Goal: Information Seeking & Learning: Learn about a topic

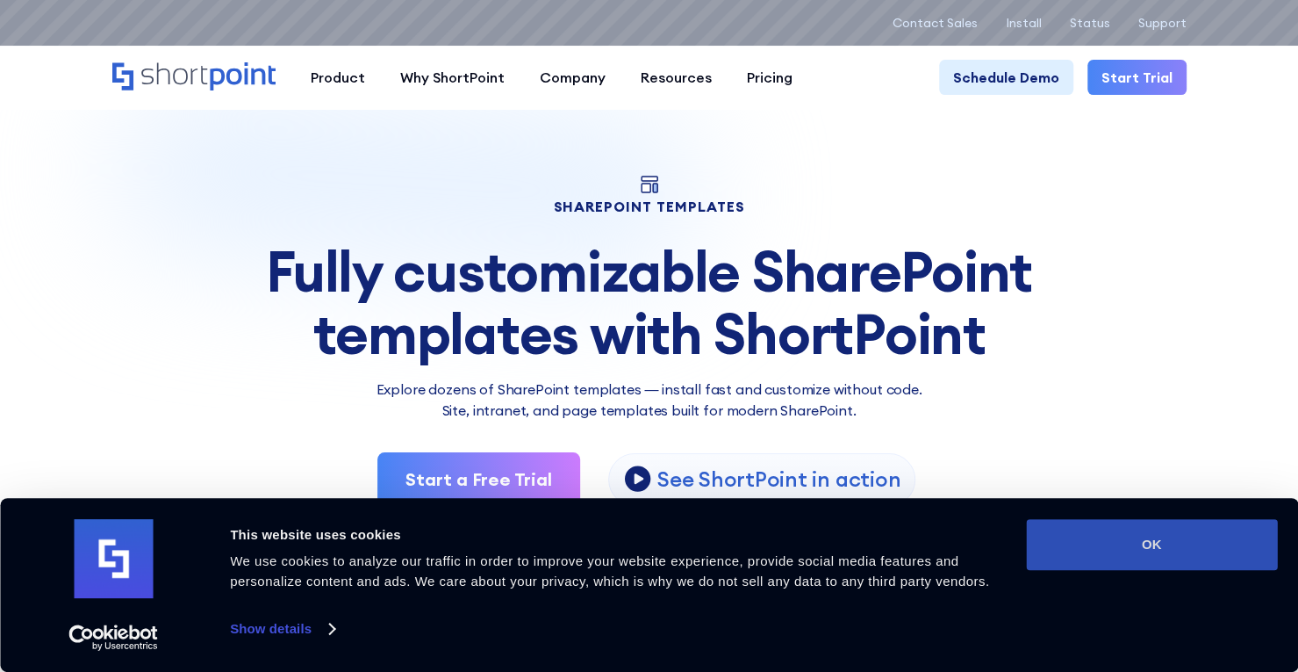
click at [1132, 556] on button "OK" at bounding box center [1151, 544] width 251 height 51
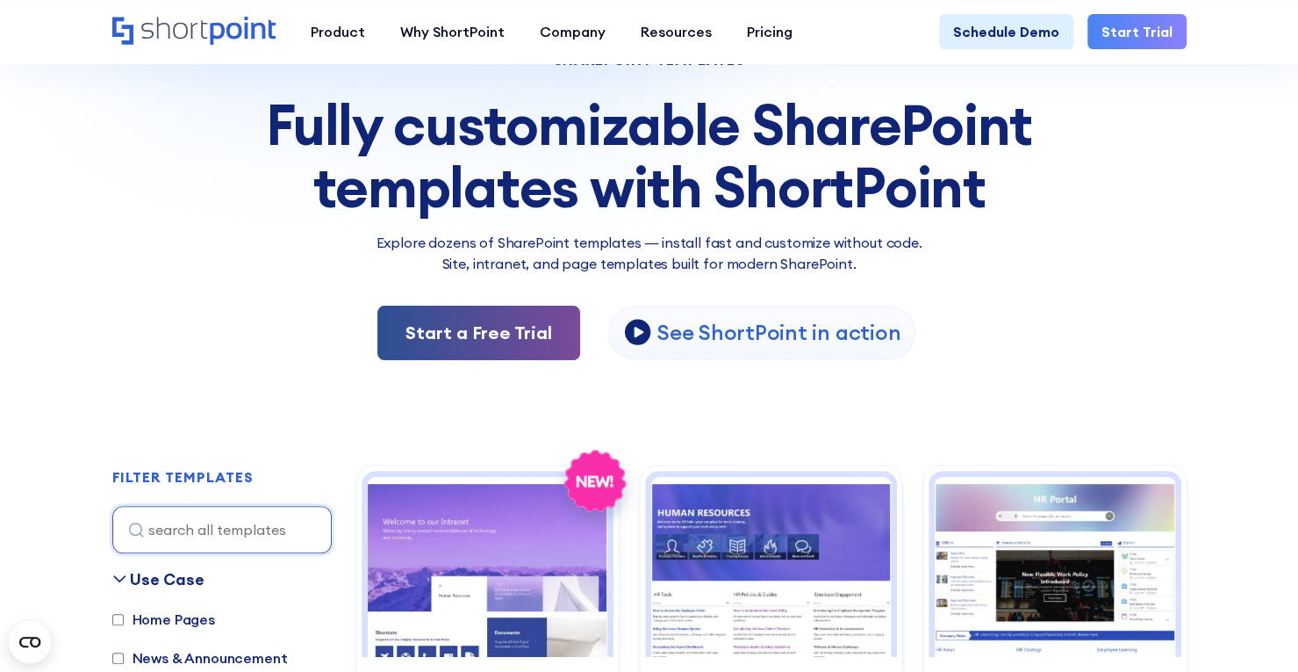
scroll to position [88, 0]
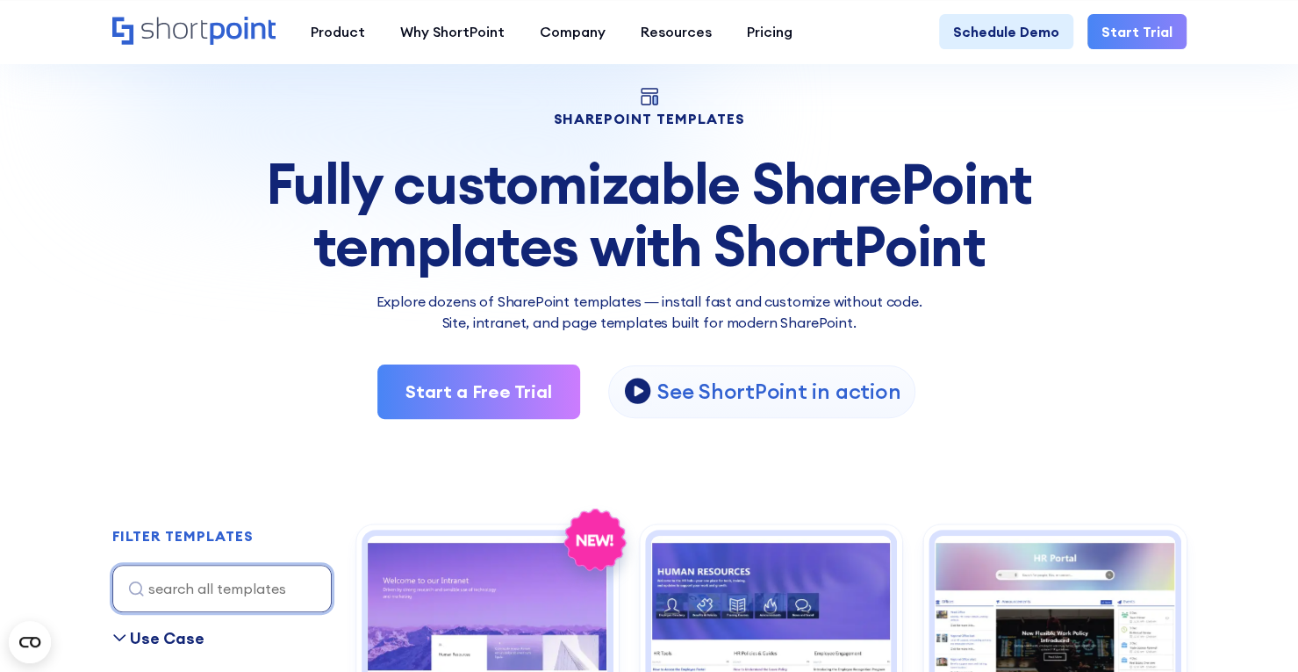
click at [245, 584] on input at bounding box center [221, 587] width 219 height 47
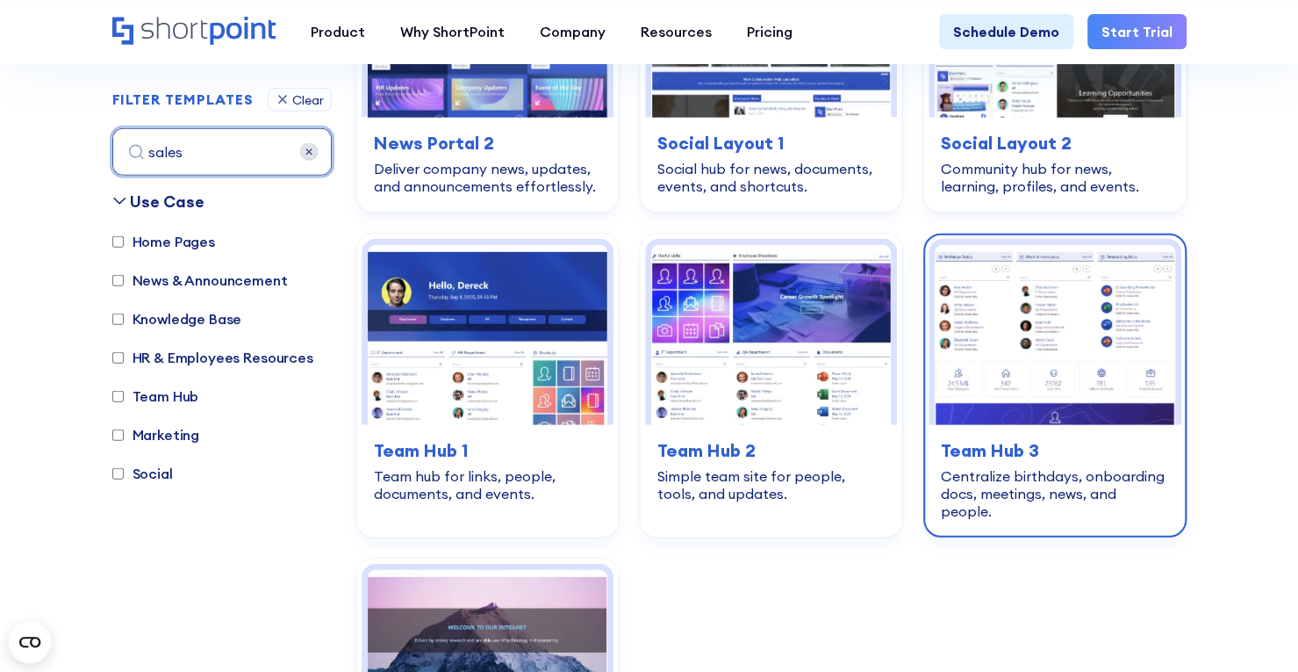
scroll to position [2806, 0]
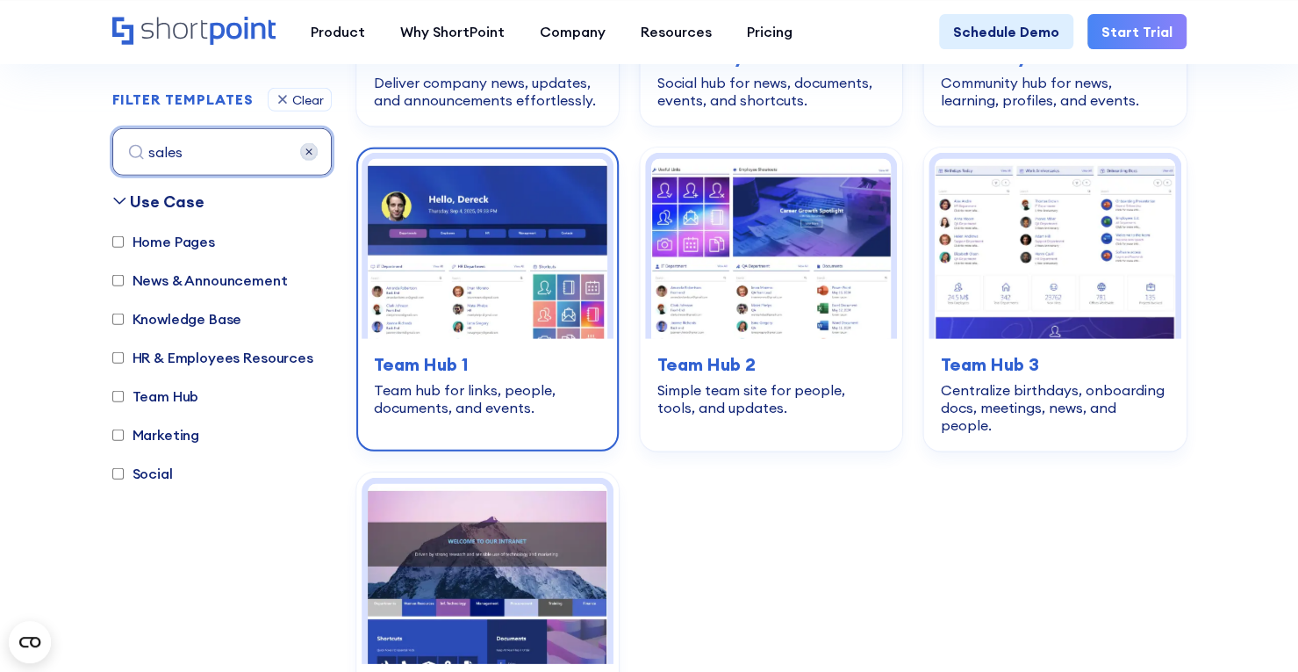
type input "sales"
click at [541, 273] on img at bounding box center [488, 249] width 240 height 180
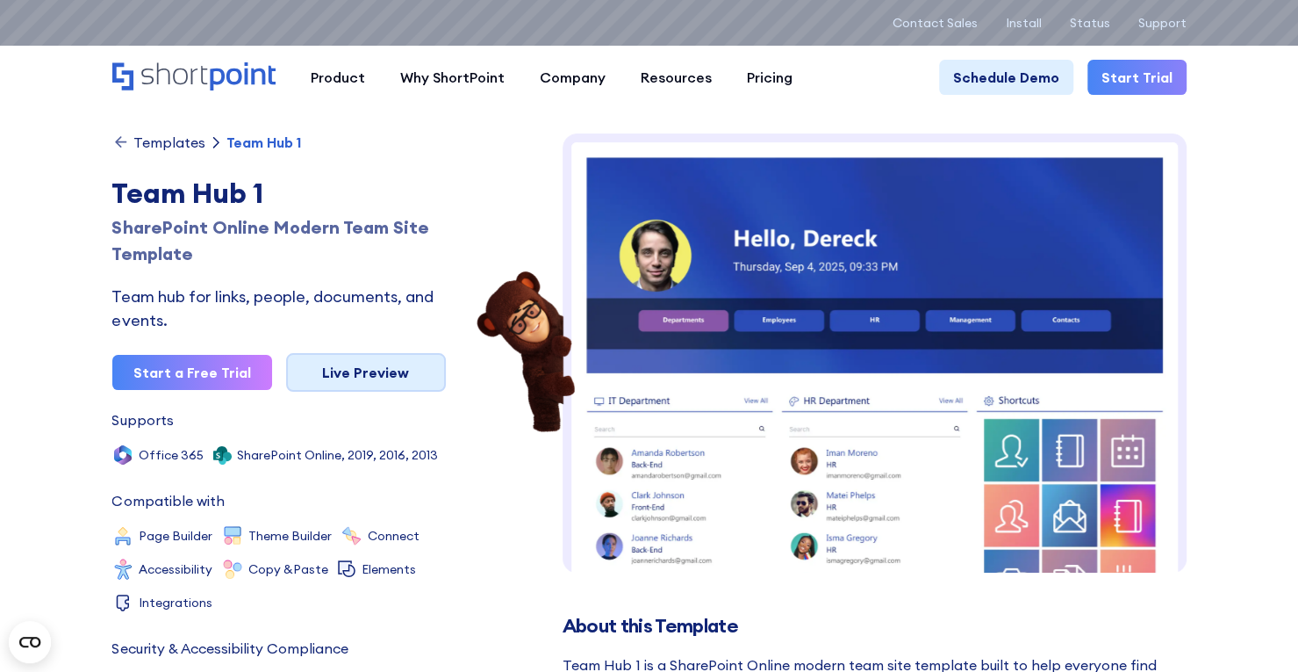
click at [353, 372] on link "Live Preview" at bounding box center [366, 372] width 160 height 39
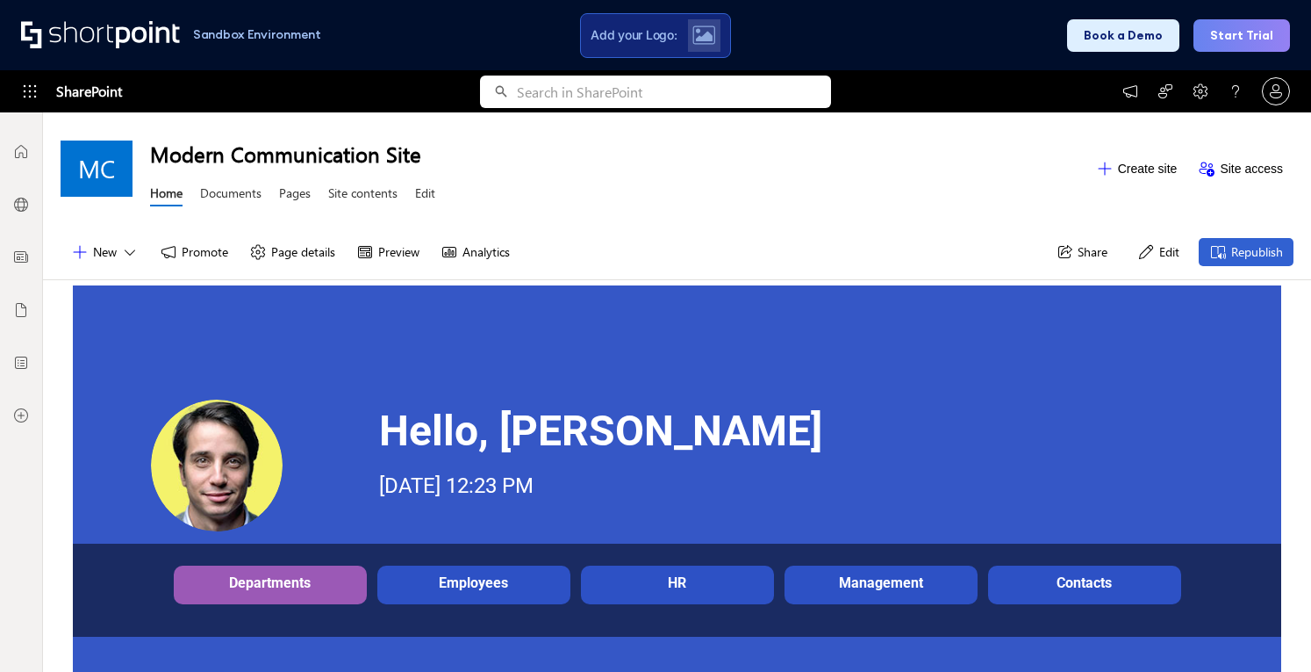
scroll to position [263, 0]
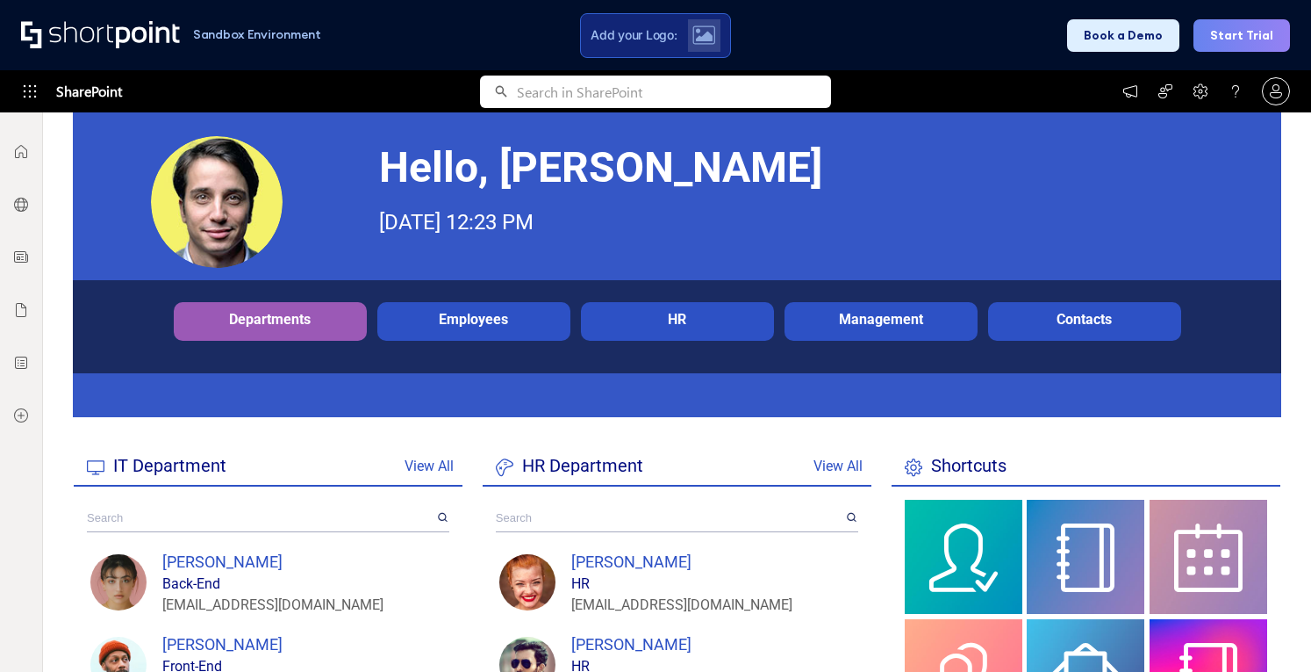
click at [201, 169] on div at bounding box center [217, 202] width 132 height 132
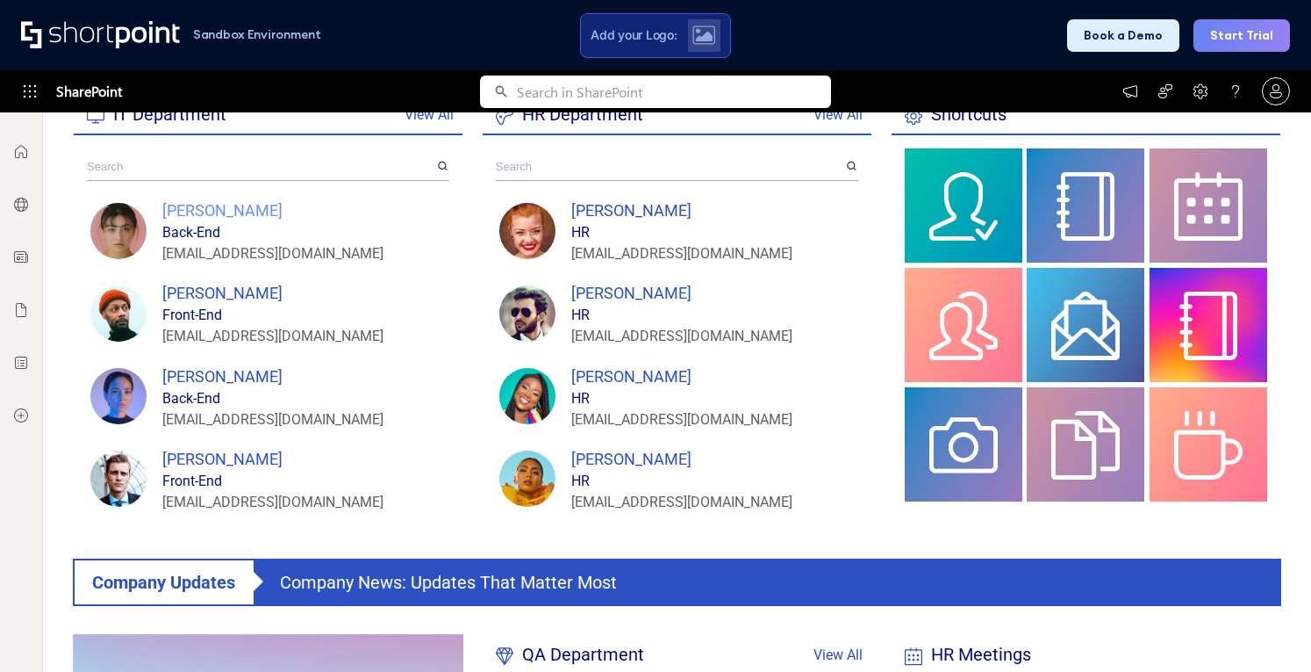
scroll to position [527, 0]
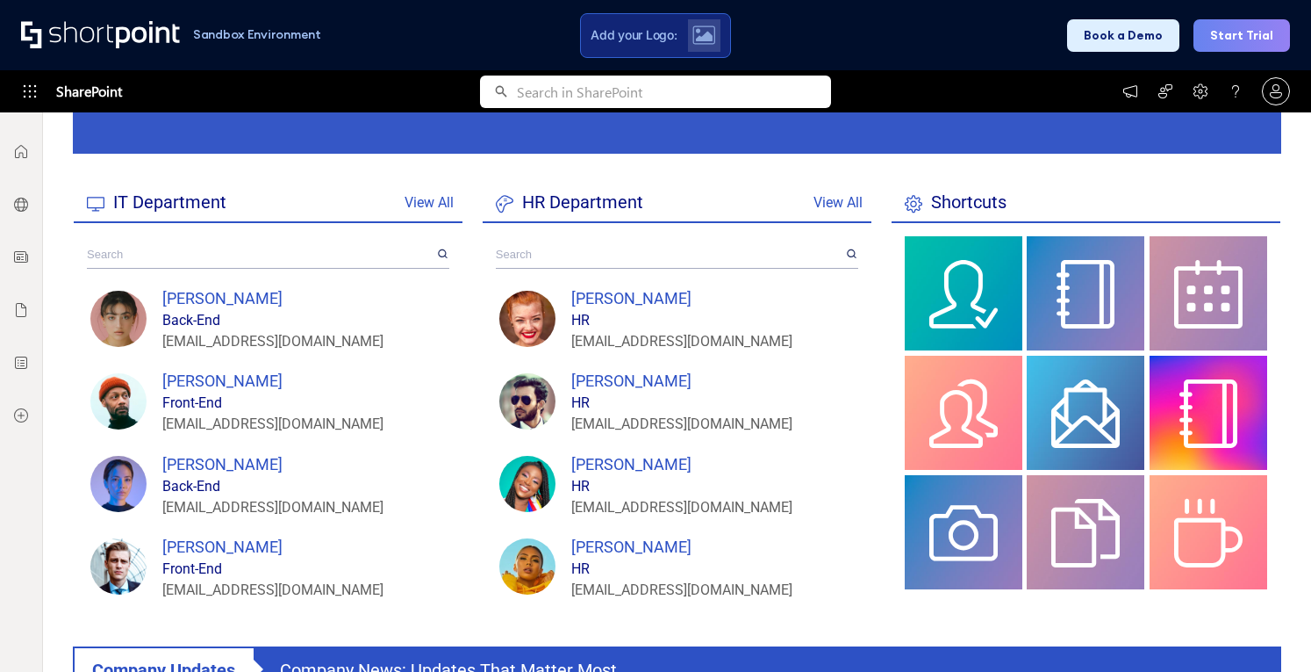
click at [238, 239] on div at bounding box center [268, 254] width 363 height 37
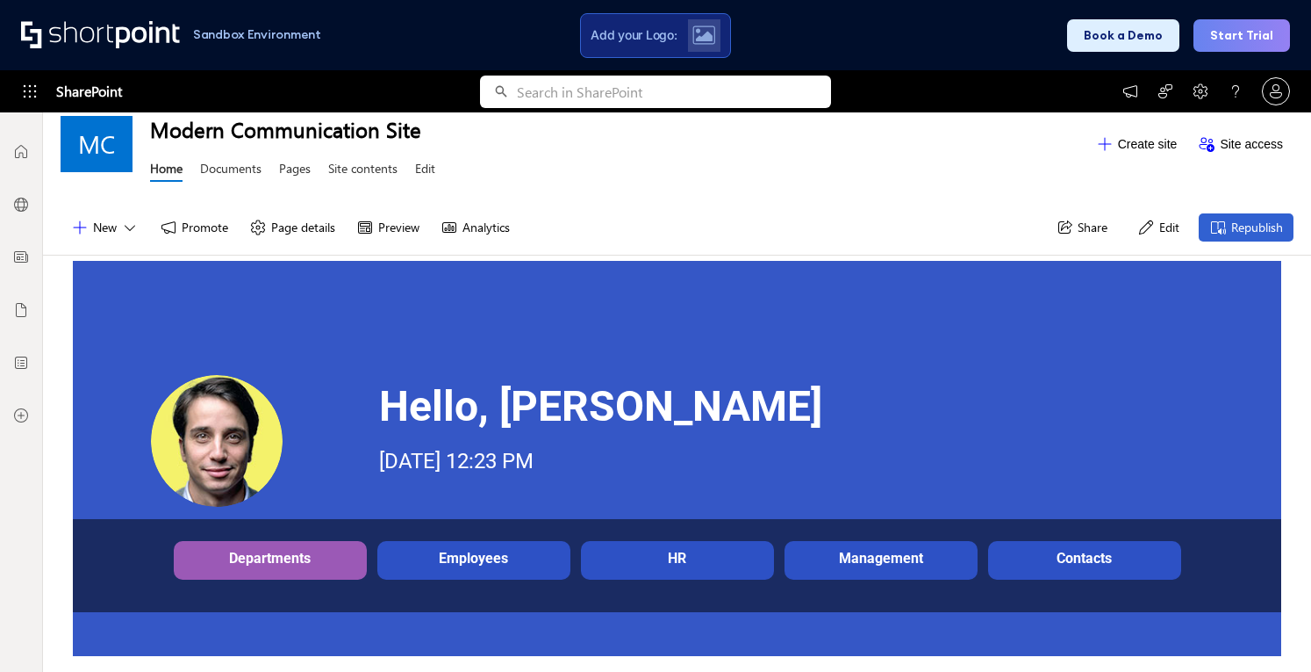
scroll to position [0, 0]
